Goal: Information Seeking & Learning: Learn about a topic

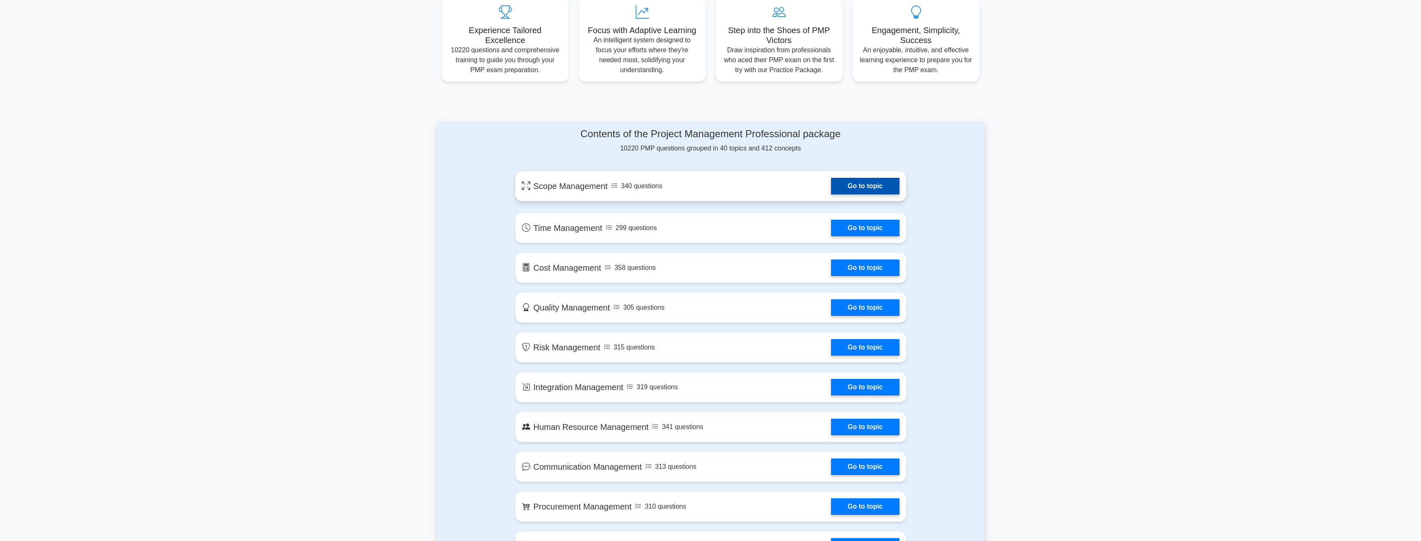
scroll to position [373, 0]
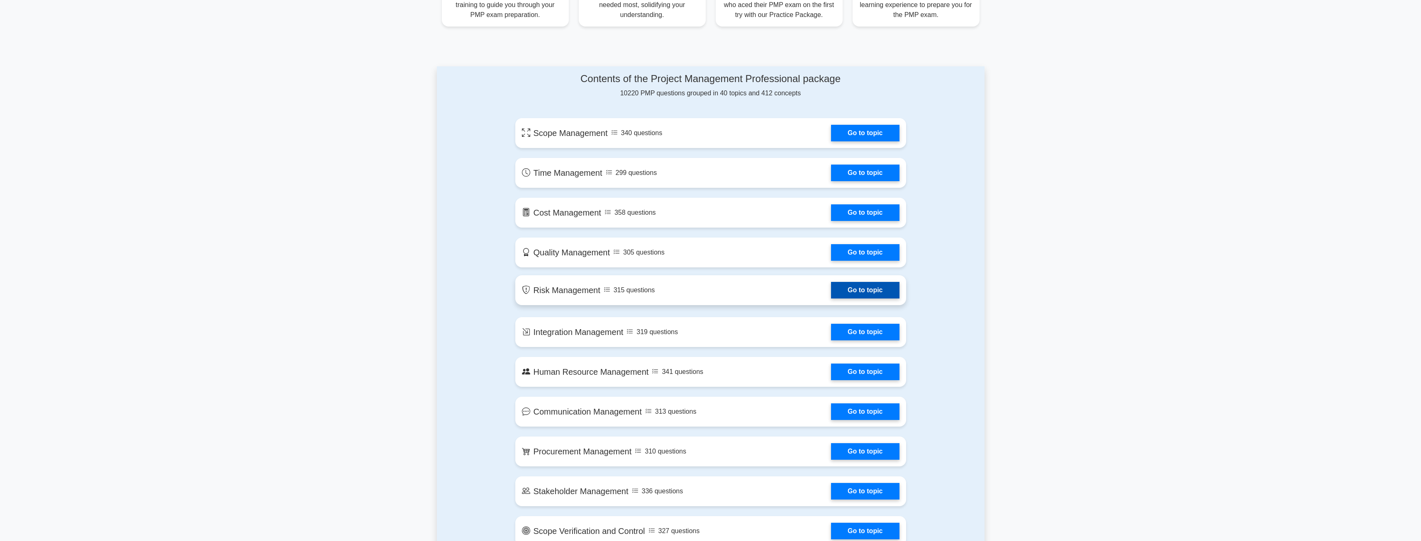
click at [860, 289] on link "Go to topic" at bounding box center [865, 290] width 68 height 17
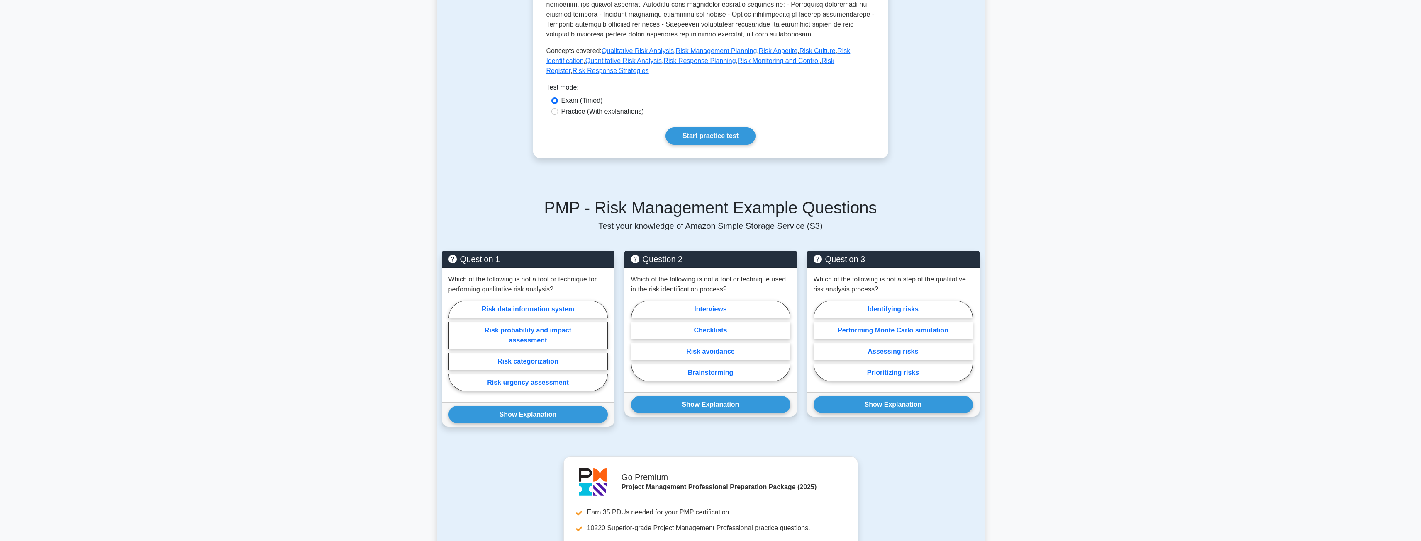
scroll to position [332, 0]
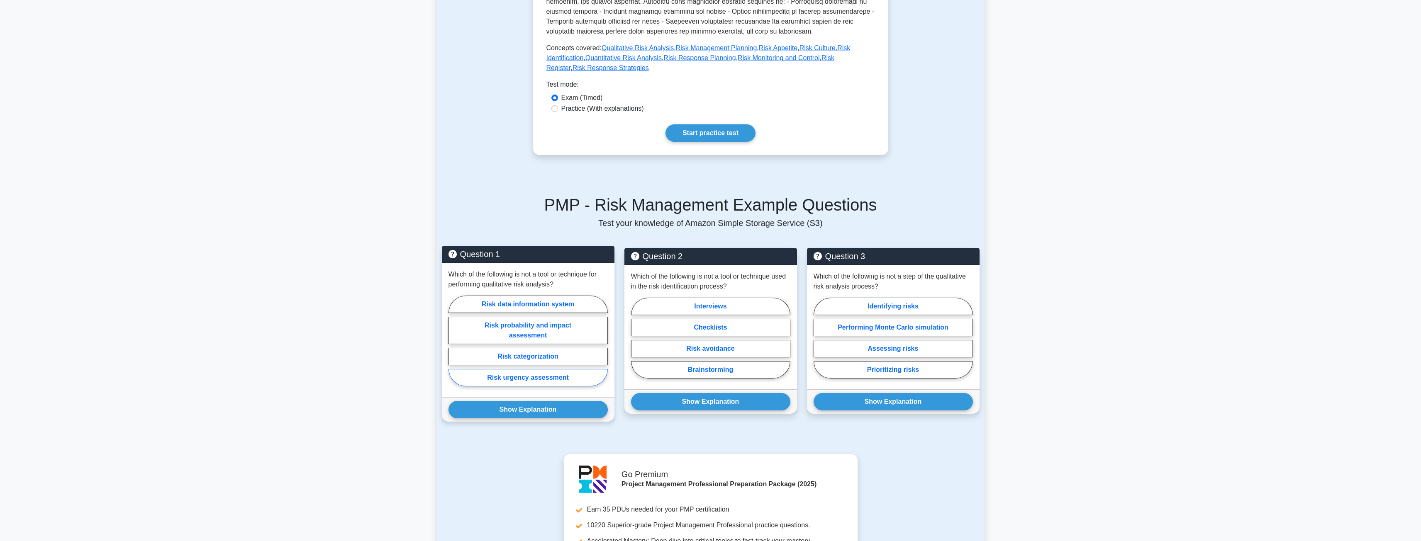
click at [550, 369] on label "Risk urgency assessment" at bounding box center [528, 377] width 159 height 17
click at [454, 346] on input "Risk urgency assessment" at bounding box center [451, 343] width 5 height 5
radio input "true"
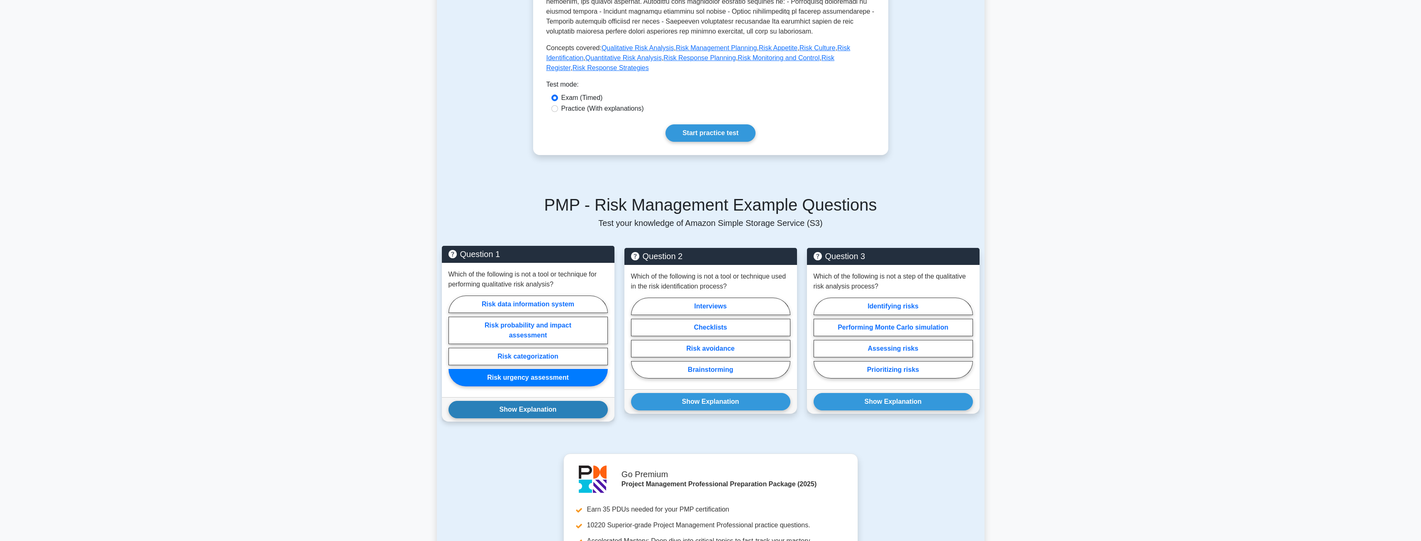
click at [546, 401] on button "Show Explanation" at bounding box center [528, 409] width 159 height 17
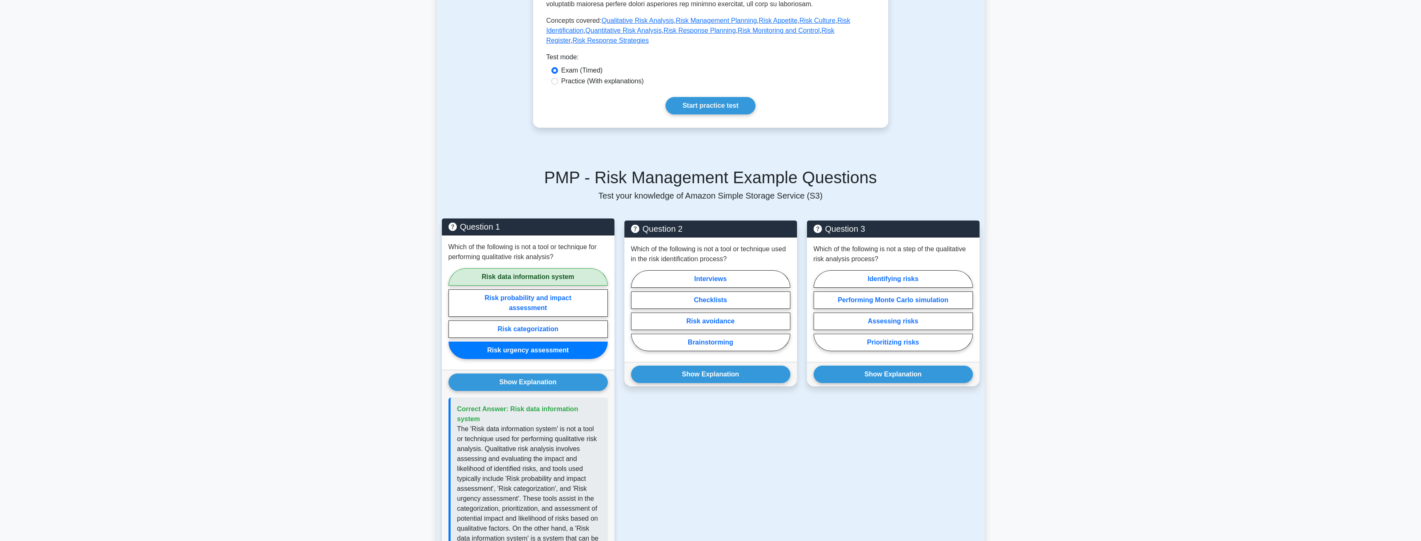
scroll to position [373, 0]
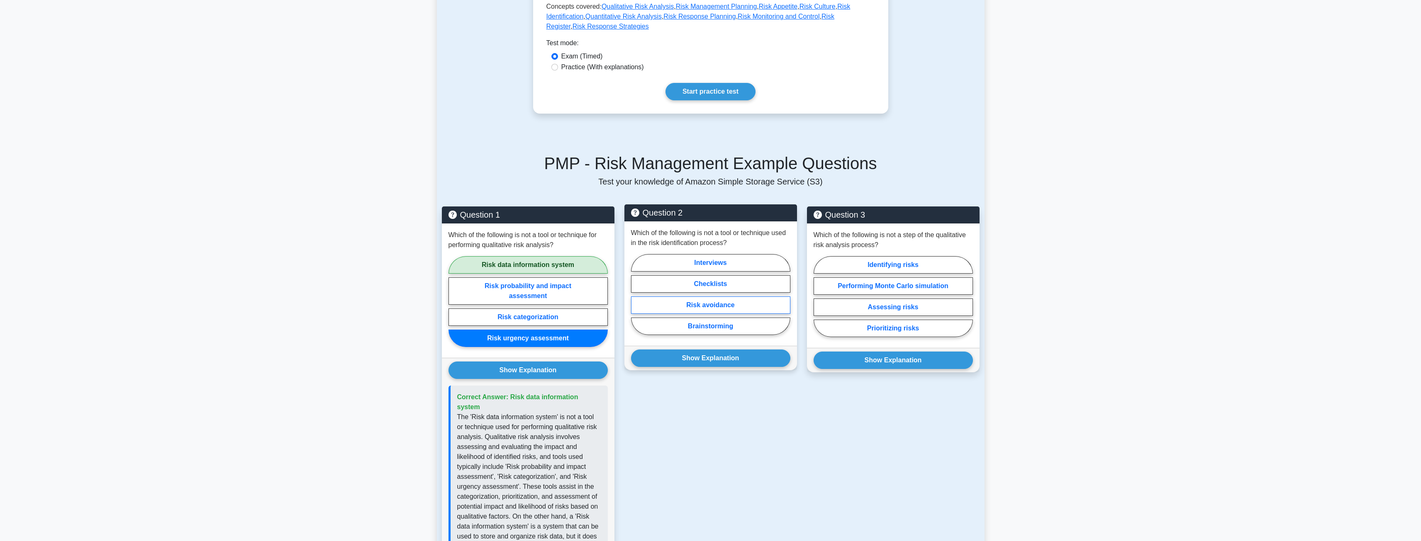
click at [739, 297] on label "Risk avoidance" at bounding box center [710, 305] width 159 height 17
click at [636, 296] on input "Risk avoidance" at bounding box center [633, 297] width 5 height 5
radio input "true"
click at [746, 350] on button "Show Explanation" at bounding box center [710, 358] width 159 height 17
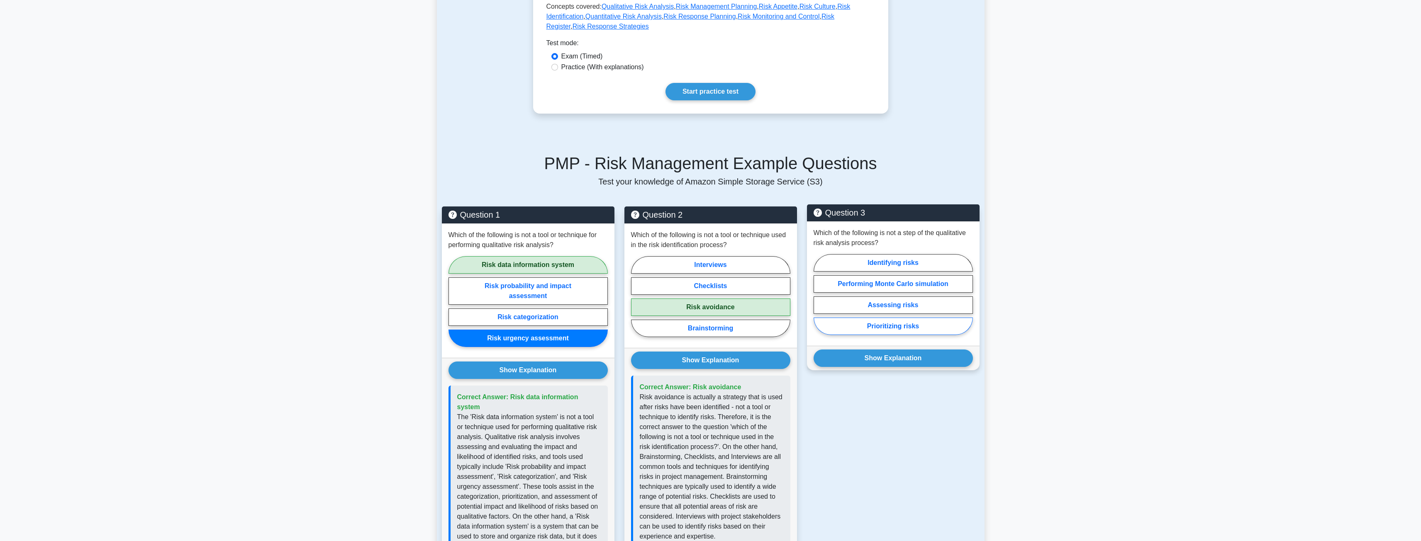
click at [914, 318] on label "Prioritizing risks" at bounding box center [893, 326] width 159 height 17
click at [819, 300] on input "Prioritizing risks" at bounding box center [816, 297] width 5 height 5
radio input "true"
click at [917, 351] on button "Show Explanation" at bounding box center [893, 358] width 159 height 17
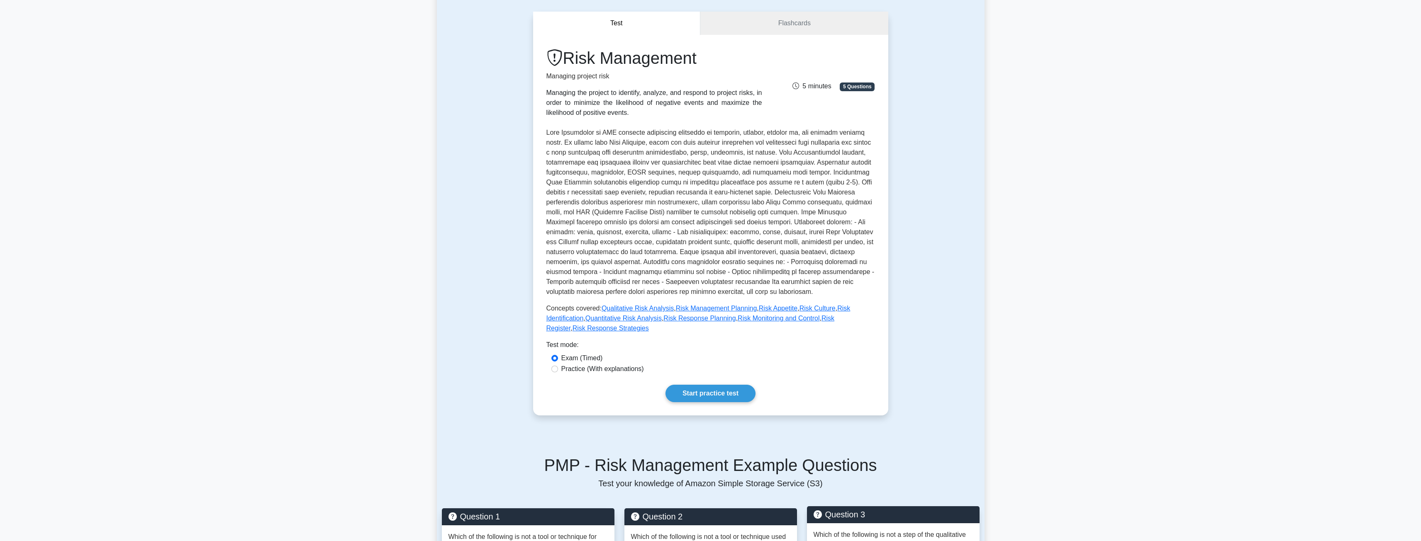
scroll to position [0, 0]
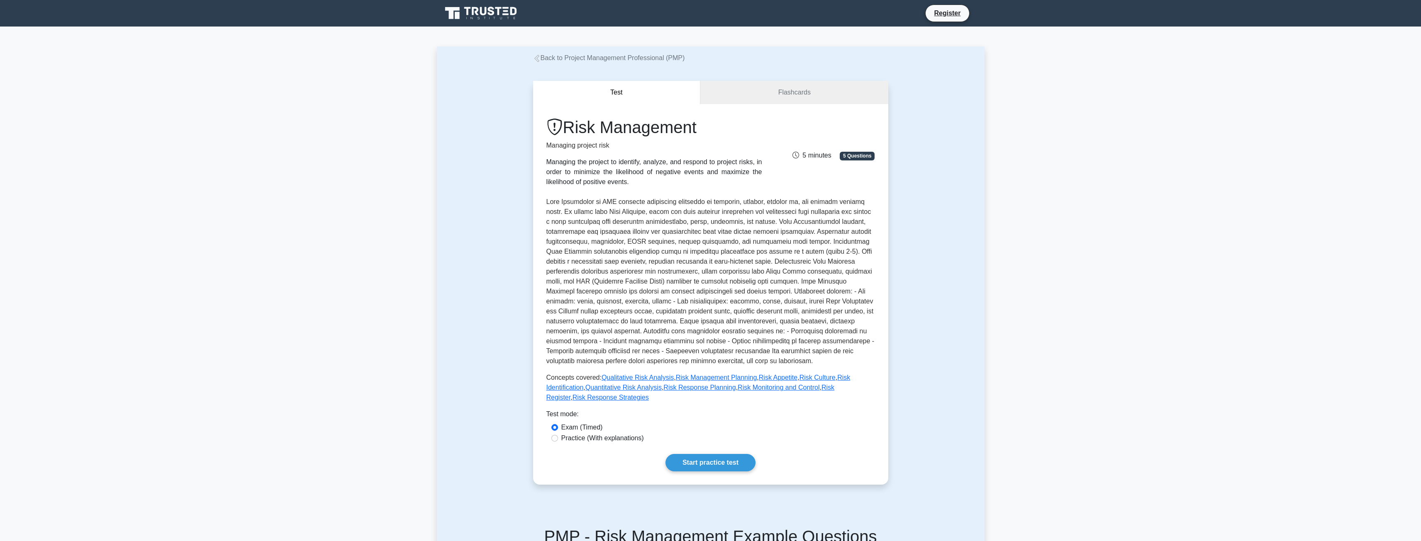
click at [582, 434] on label "Practice (With explanations)" at bounding box center [602, 439] width 83 height 10
click at [558, 435] on input "Practice (With explanations)" at bounding box center [554, 438] width 7 height 7
radio input "true"
click at [733, 458] on link "Start practice test" at bounding box center [711, 462] width 90 height 17
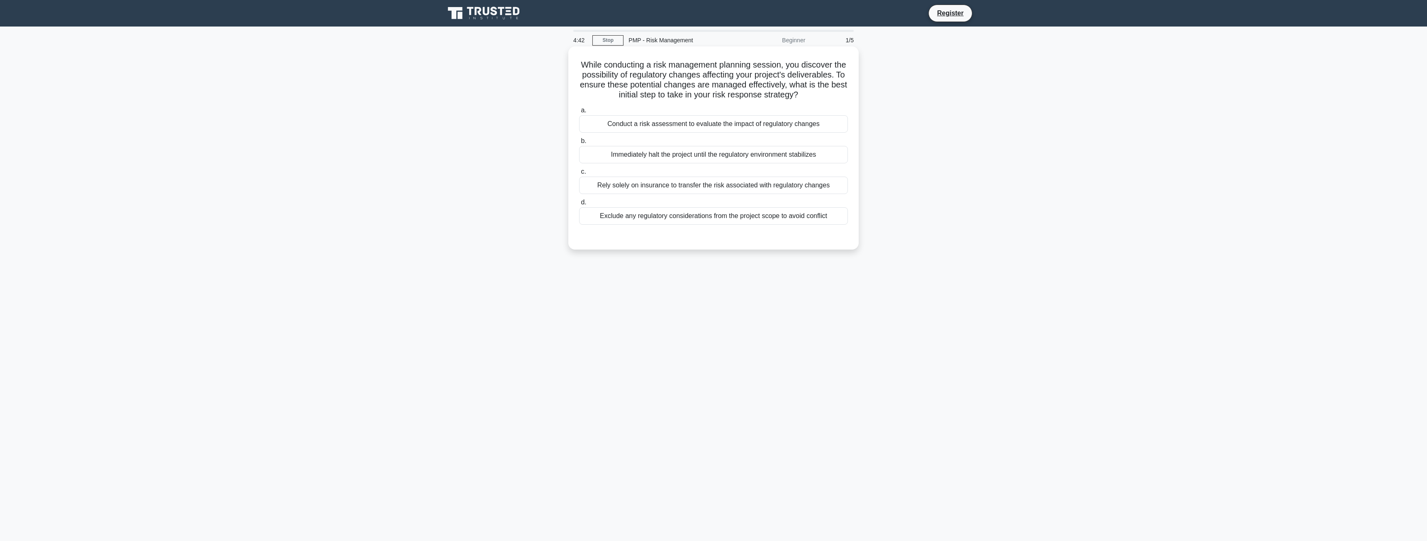
click at [734, 132] on div "Conduct a risk assessment to evaluate the impact of regulatory changes" at bounding box center [713, 123] width 269 height 17
click at [579, 113] on input "a. Conduct a risk assessment to evaluate the impact of regulatory changes" at bounding box center [579, 110] width 0 height 5
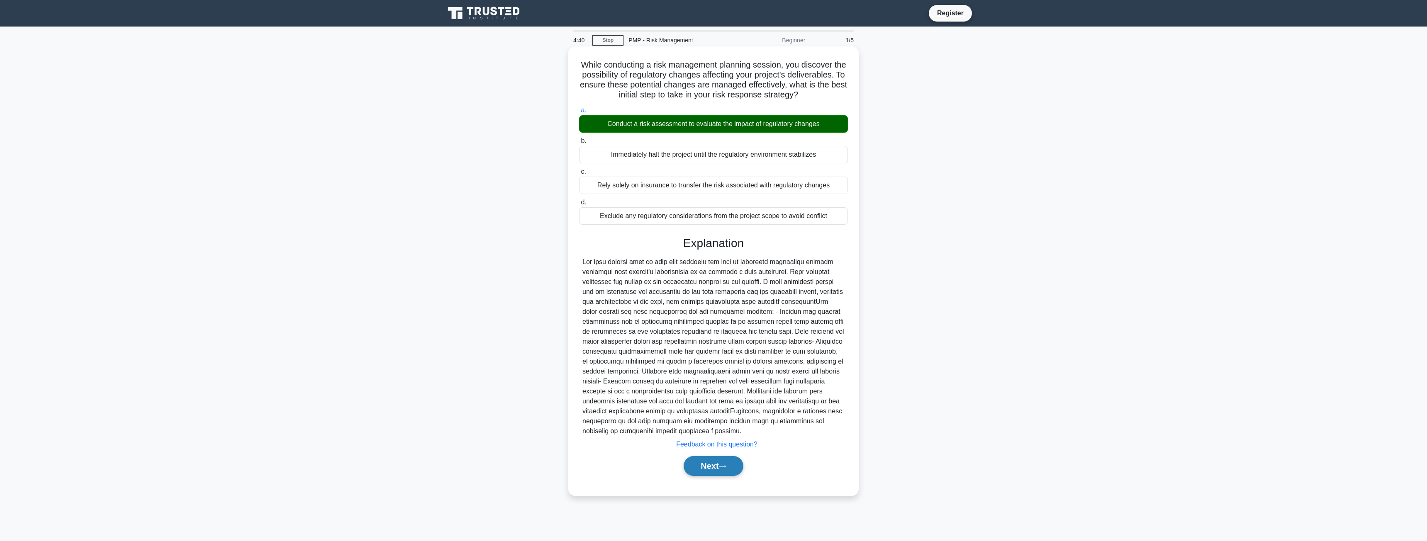
click at [719, 476] on button "Next" at bounding box center [713, 466] width 59 height 20
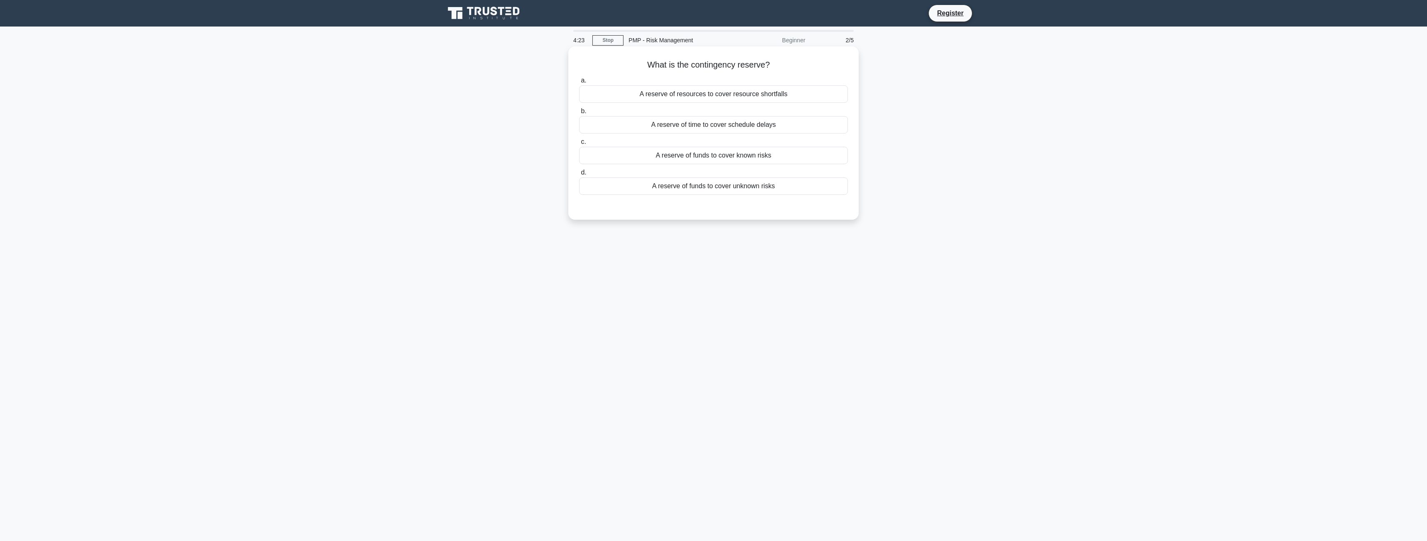
click at [776, 100] on div "A reserve of resources to cover resource shortfalls" at bounding box center [713, 93] width 269 height 17
click at [579, 83] on input "a. A reserve of resources to cover resource shortfalls" at bounding box center [579, 80] width 0 height 5
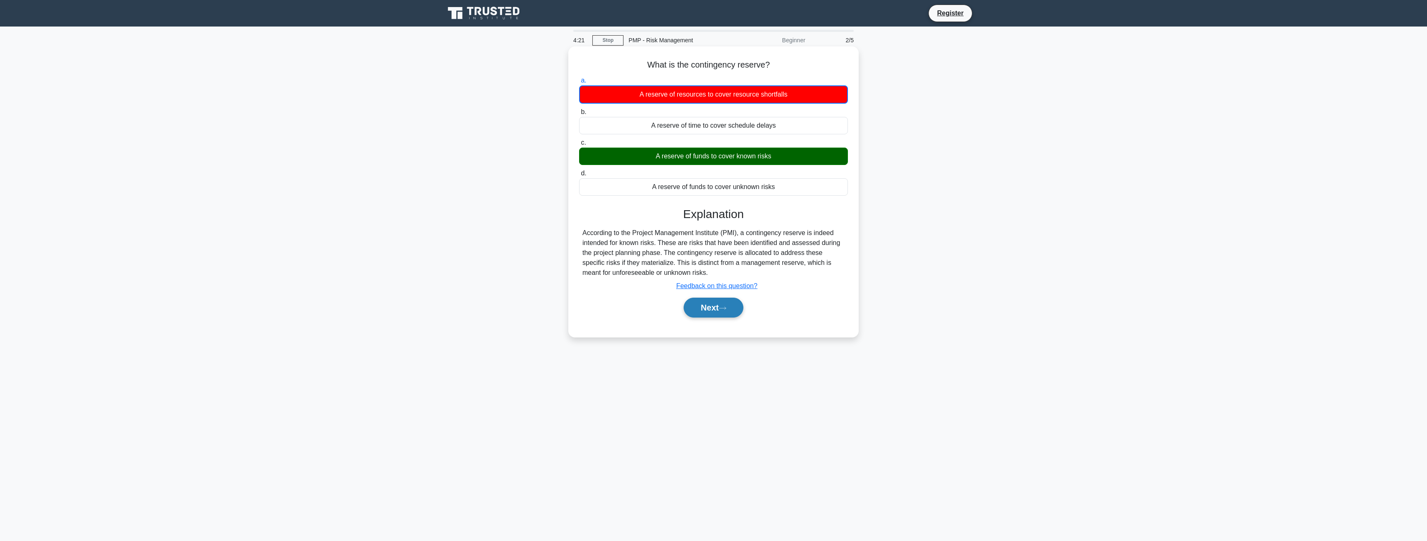
click at [712, 307] on button "Next" at bounding box center [713, 308] width 59 height 20
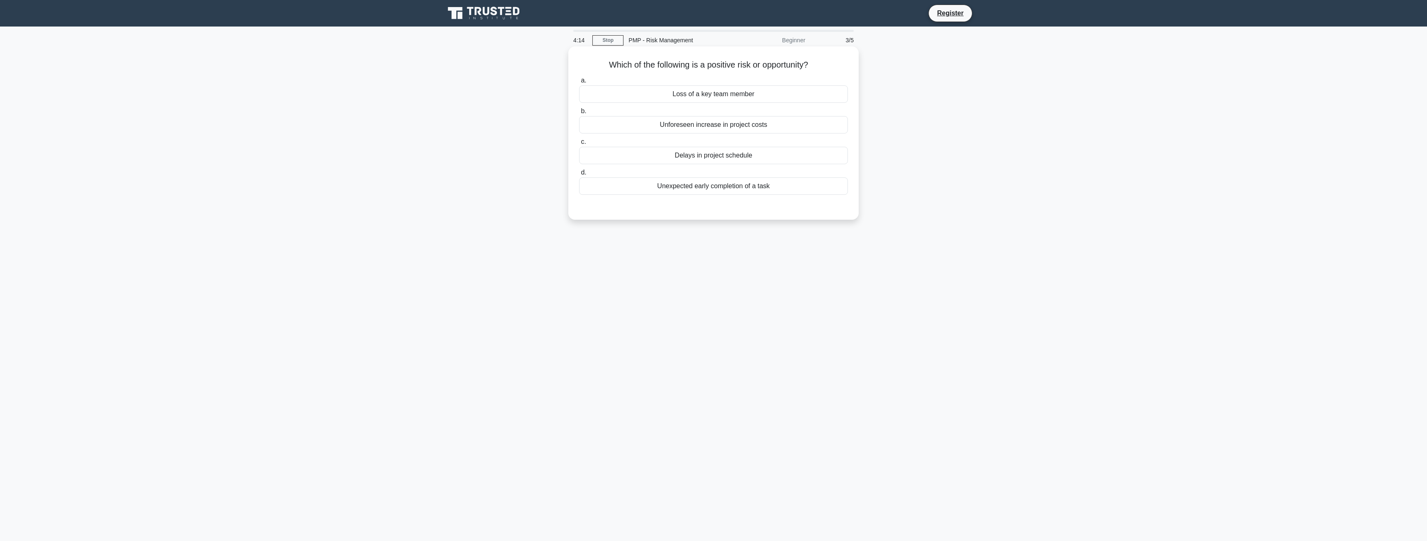
click at [749, 194] on div "Unexpected early completion of a task" at bounding box center [713, 186] width 269 height 17
click at [579, 176] on input "d. Unexpected early completion of a task" at bounding box center [579, 172] width 0 height 5
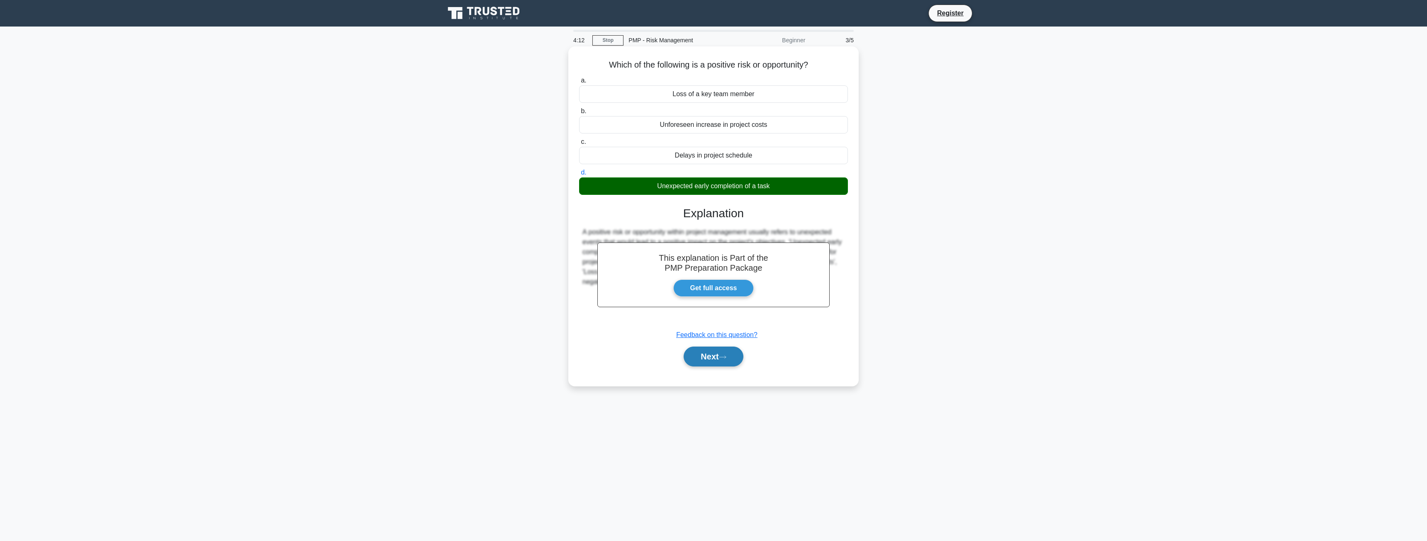
click at [720, 360] on button "Next" at bounding box center [713, 357] width 59 height 20
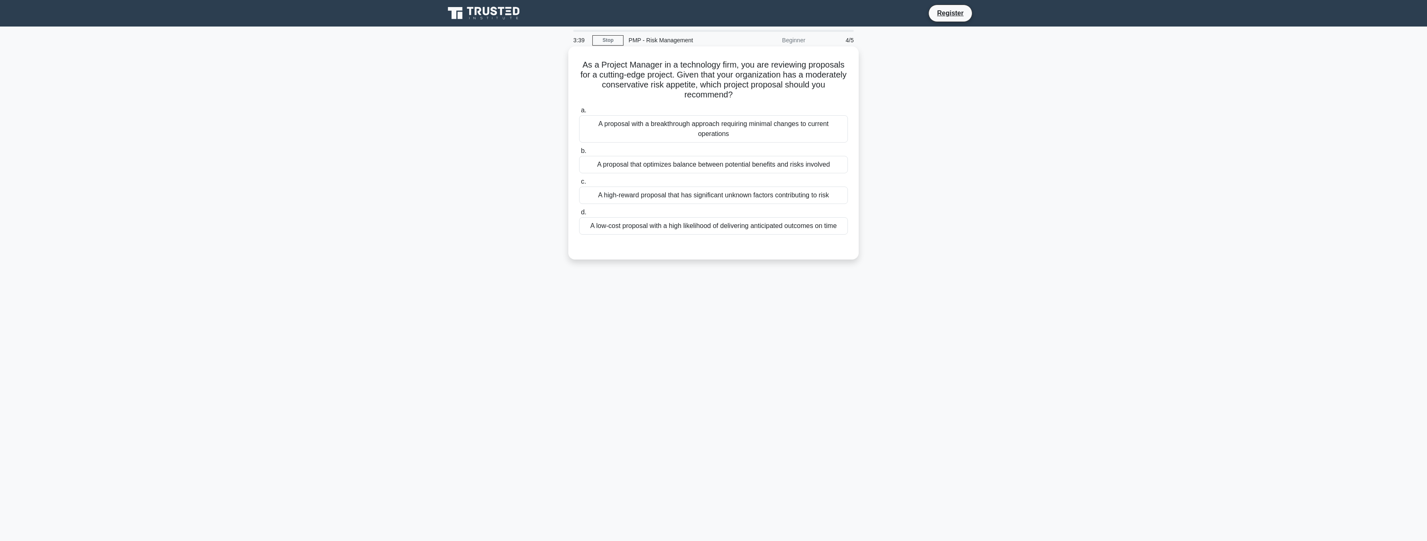
click at [730, 165] on div "A proposal that optimizes balance between potential benefits and risks involved" at bounding box center [713, 164] width 269 height 17
click at [579, 154] on input "b. A proposal that optimizes balance between potential benefits and risks invol…" at bounding box center [579, 151] width 0 height 5
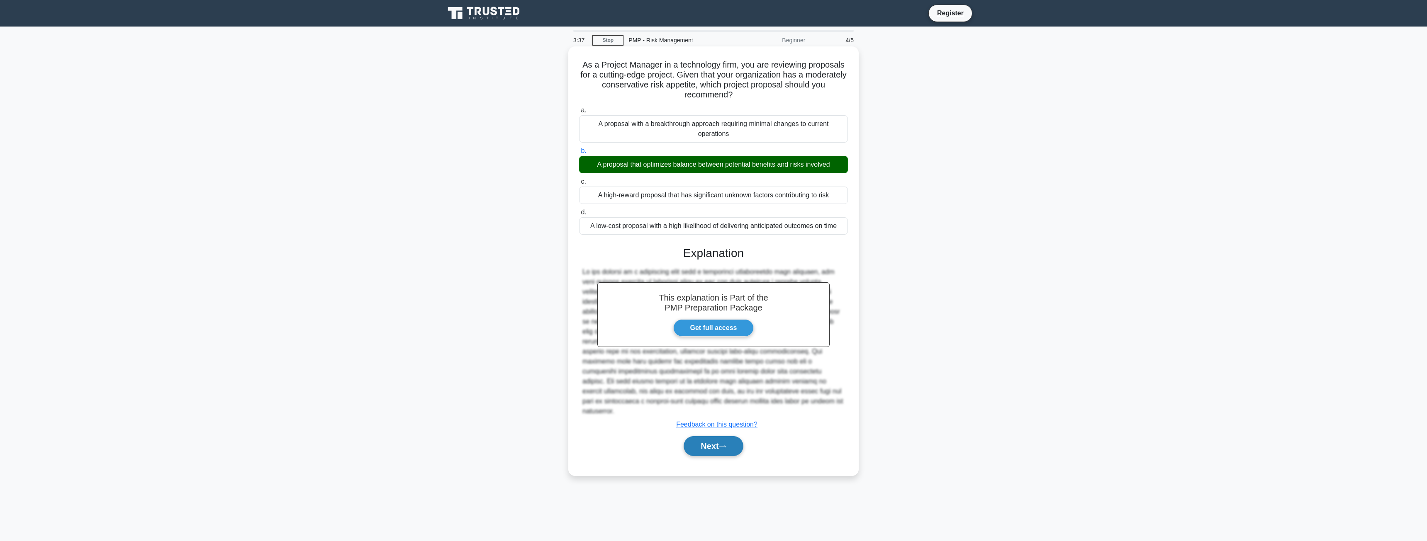
click at [718, 439] on button "Next" at bounding box center [713, 446] width 59 height 20
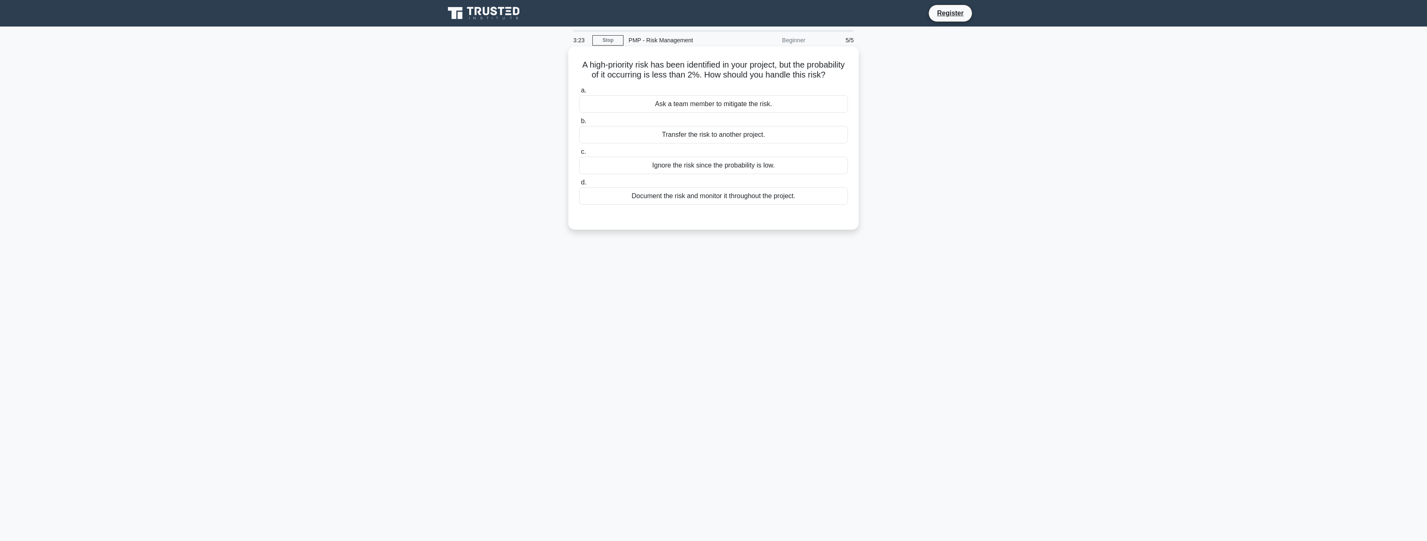
click at [758, 205] on div "Document the risk and monitor it throughout the project." at bounding box center [713, 196] width 269 height 17
click at [579, 185] on input "d. Document the risk and monitor it throughout the project." at bounding box center [579, 182] width 0 height 5
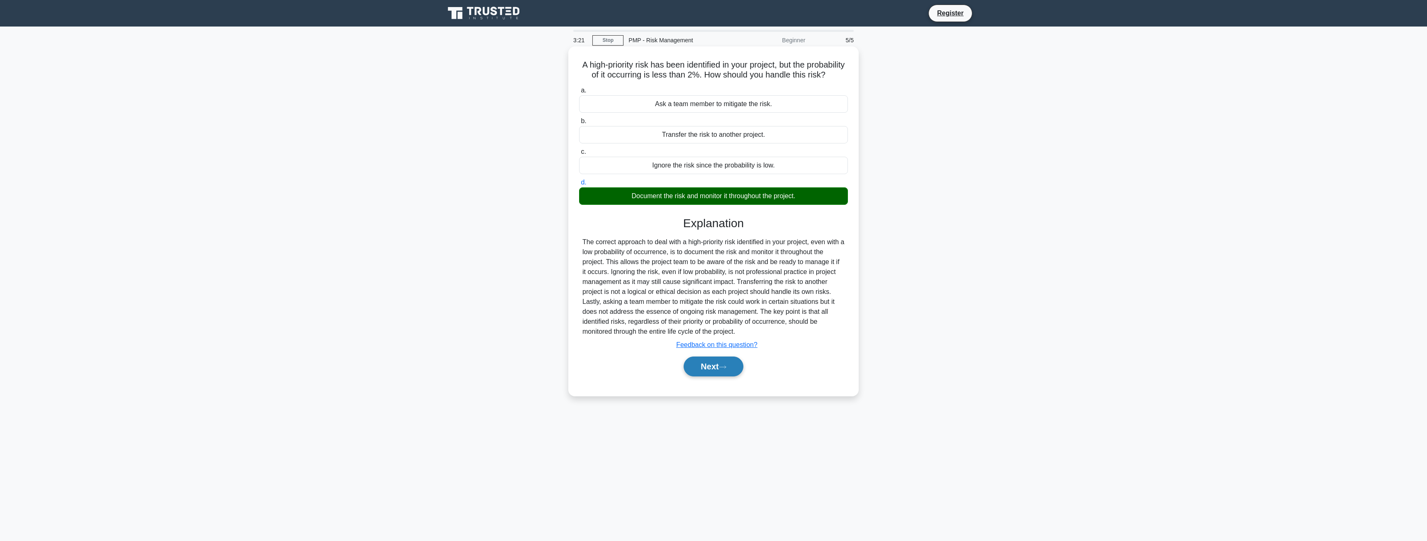
click at [705, 373] on button "Next" at bounding box center [713, 367] width 59 height 20
